Goal: Task Accomplishment & Management: Manage account settings

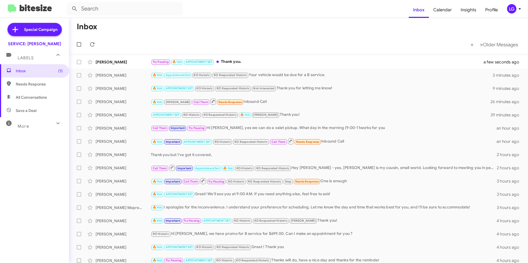
click at [176, 181] on span "Important" at bounding box center [173, 182] width 14 height 4
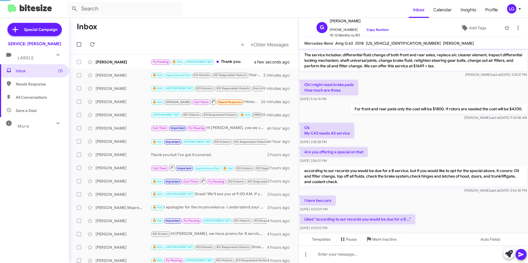
scroll to position [281, 0]
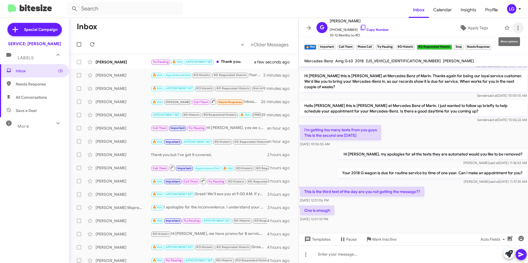
click at [516, 27] on icon at bounding box center [517, 28] width 7 height 7
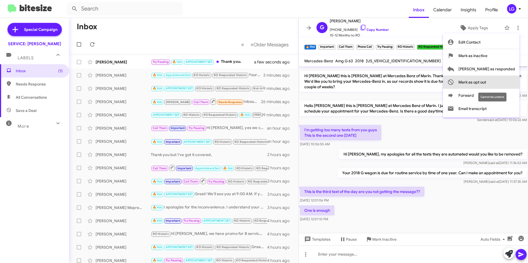
click at [510, 83] on button "Mark as opt out" at bounding box center [481, 82] width 76 height 13
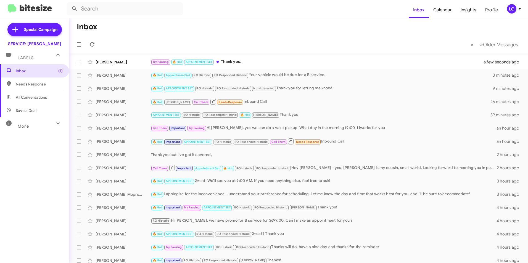
click at [214, 170] on small "Appointment Set" at bounding box center [207, 168] width 27 height 5
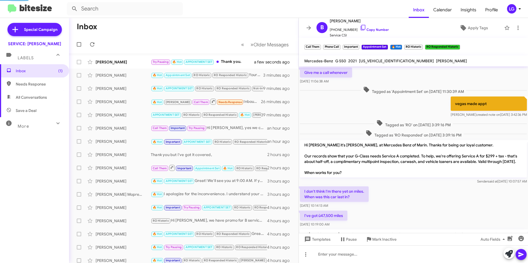
scroll to position [302, 0]
